Goal: Find specific page/section: Find specific page/section

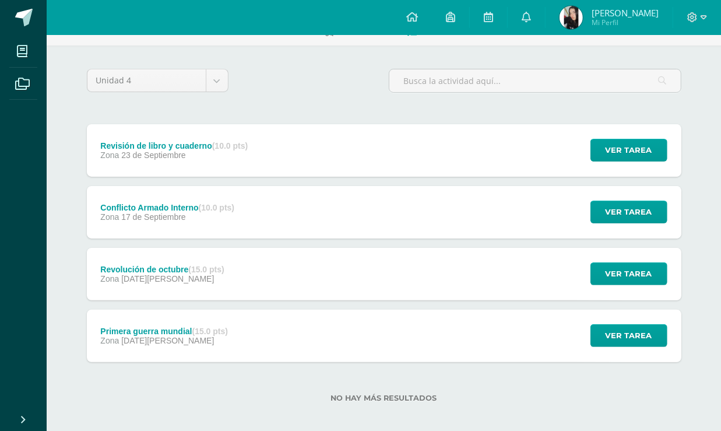
scroll to position [79, 0]
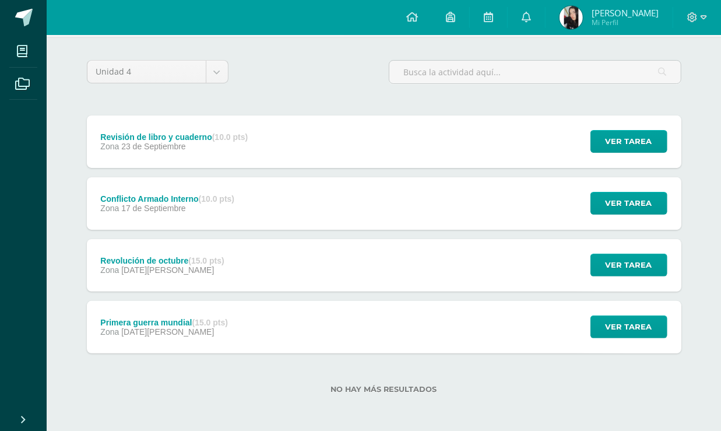
click at [211, 198] on strong "(10.0 pts)" at bounding box center [217, 198] width 36 height 9
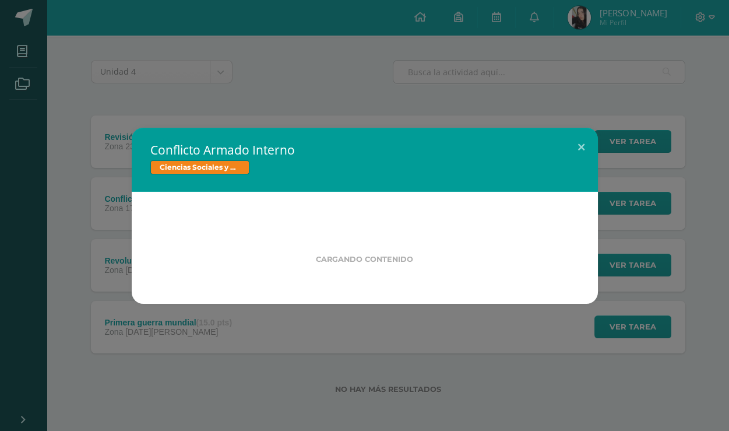
click at [191, 328] on div "Conflicto Armado Interno Ciencias Sociales y Formación Ciudadana Cargando conte…" at bounding box center [364, 215] width 729 height 431
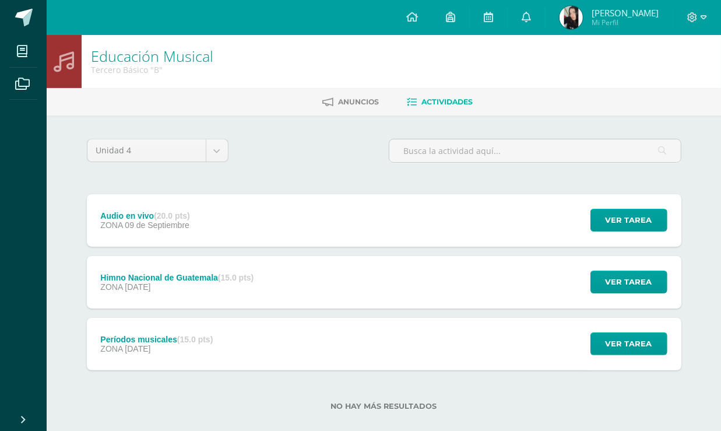
click at [189, 223] on span "09 de Septiembre" at bounding box center [157, 224] width 65 height 9
